Goal: Browse casually

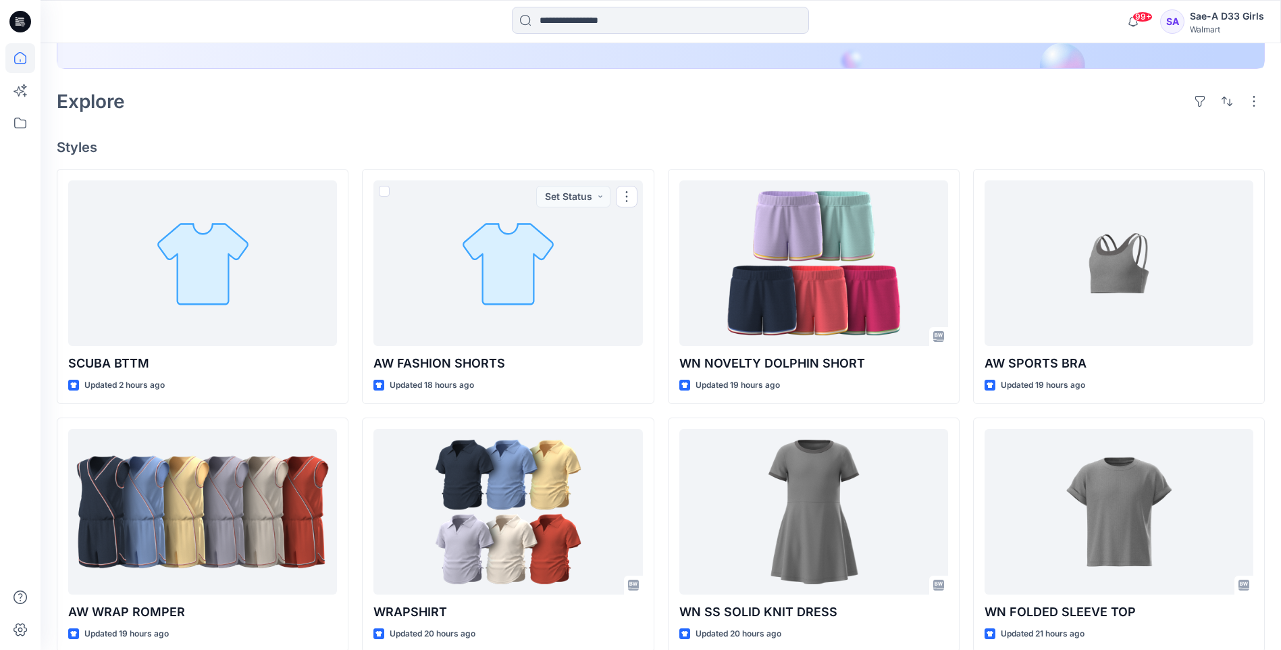
scroll to position [208, 0]
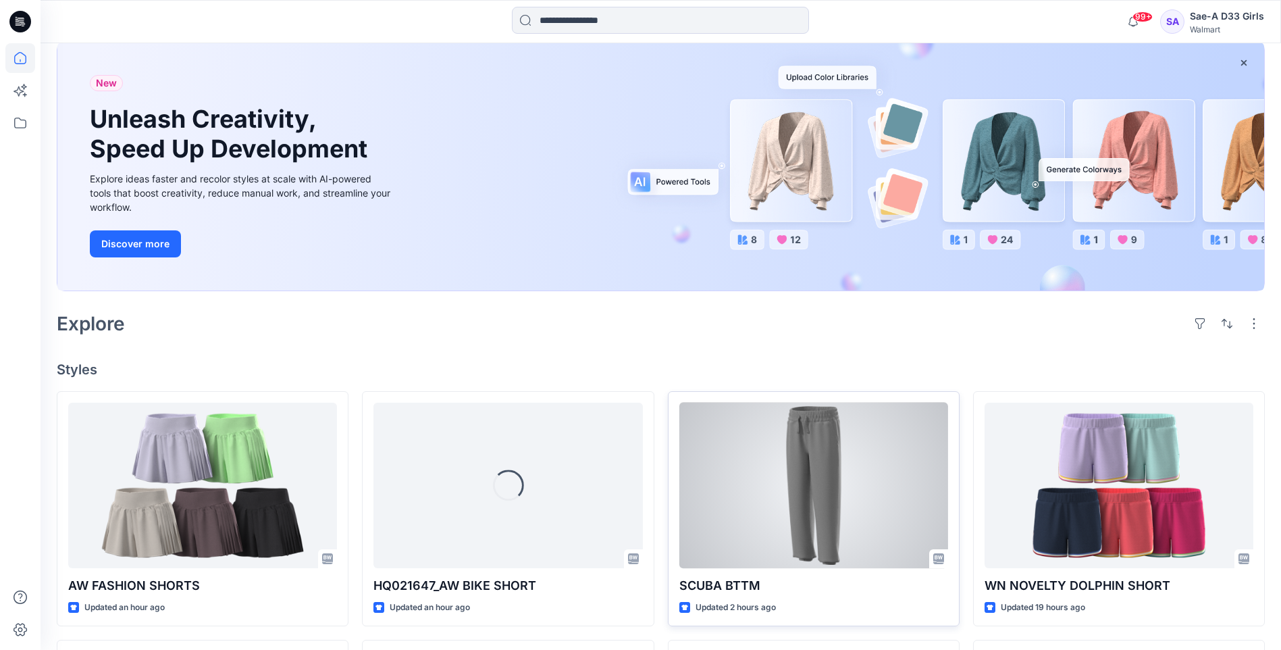
scroll to position [203, 0]
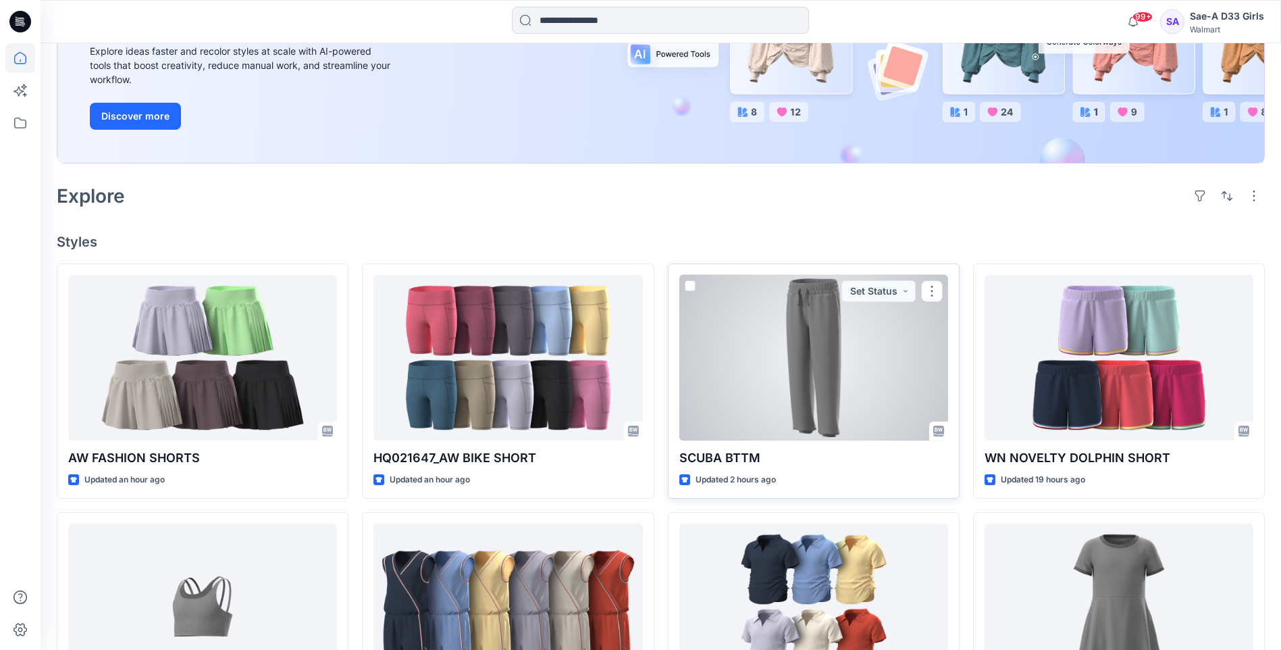
click at [837, 389] on div at bounding box center [813, 357] width 269 height 165
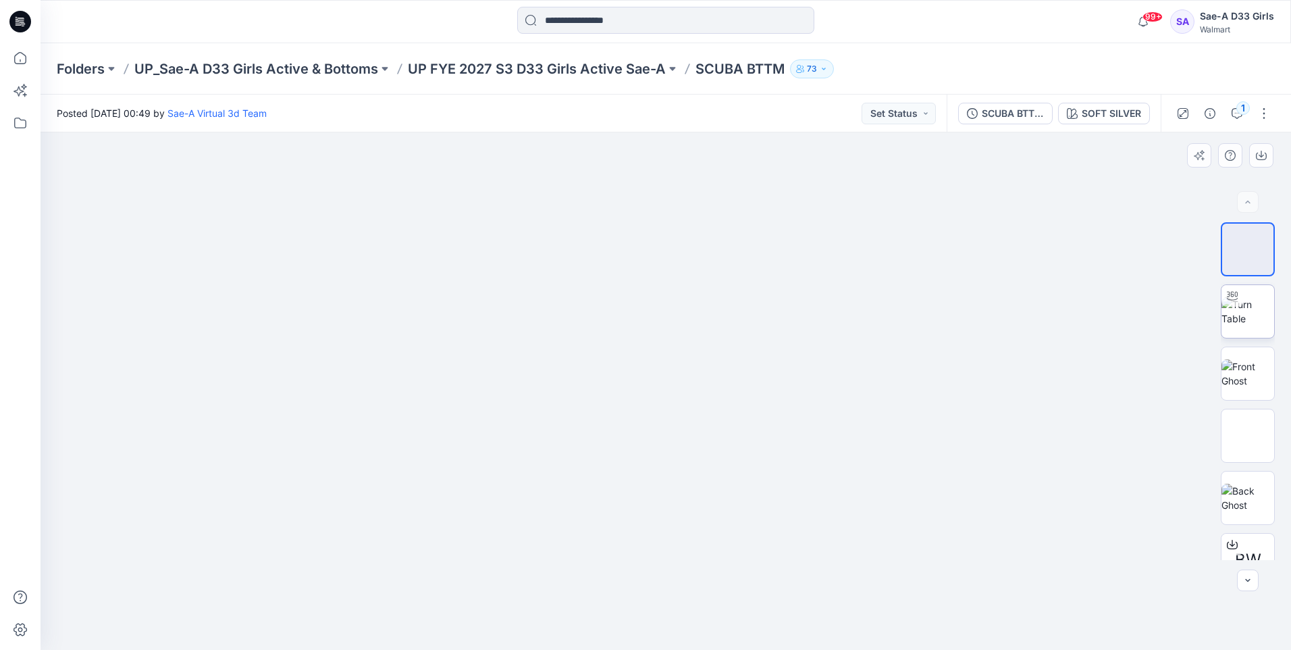
click at [1236, 313] on img at bounding box center [1248, 311] width 53 height 28
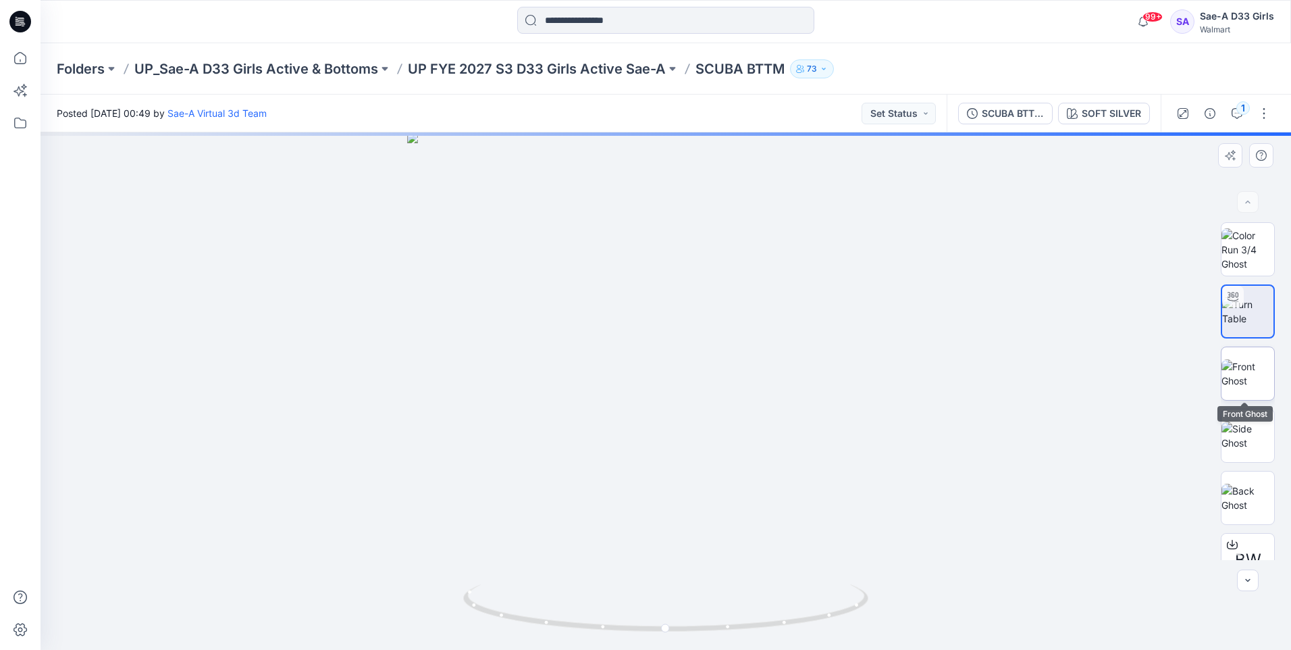
click at [1245, 367] on img at bounding box center [1248, 373] width 53 height 28
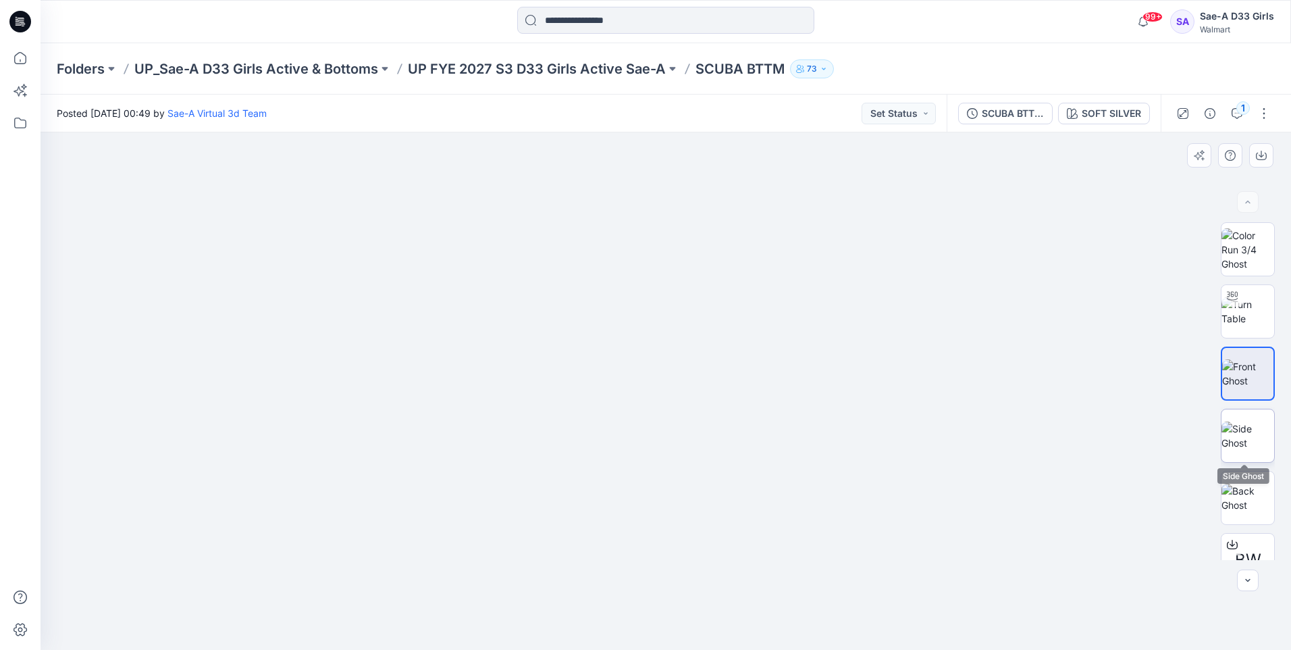
click at [1248, 443] on img at bounding box center [1248, 435] width 53 height 28
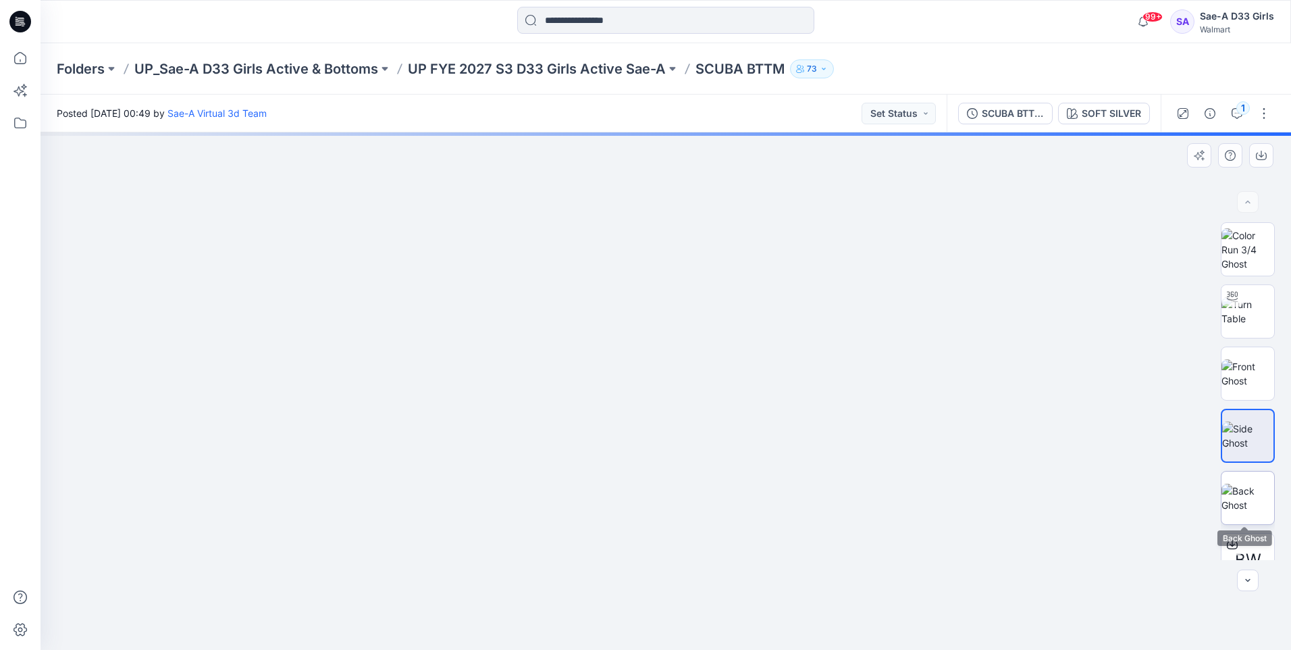
click at [1246, 488] on img at bounding box center [1248, 498] width 53 height 28
